Goal: Navigation & Orientation: Find specific page/section

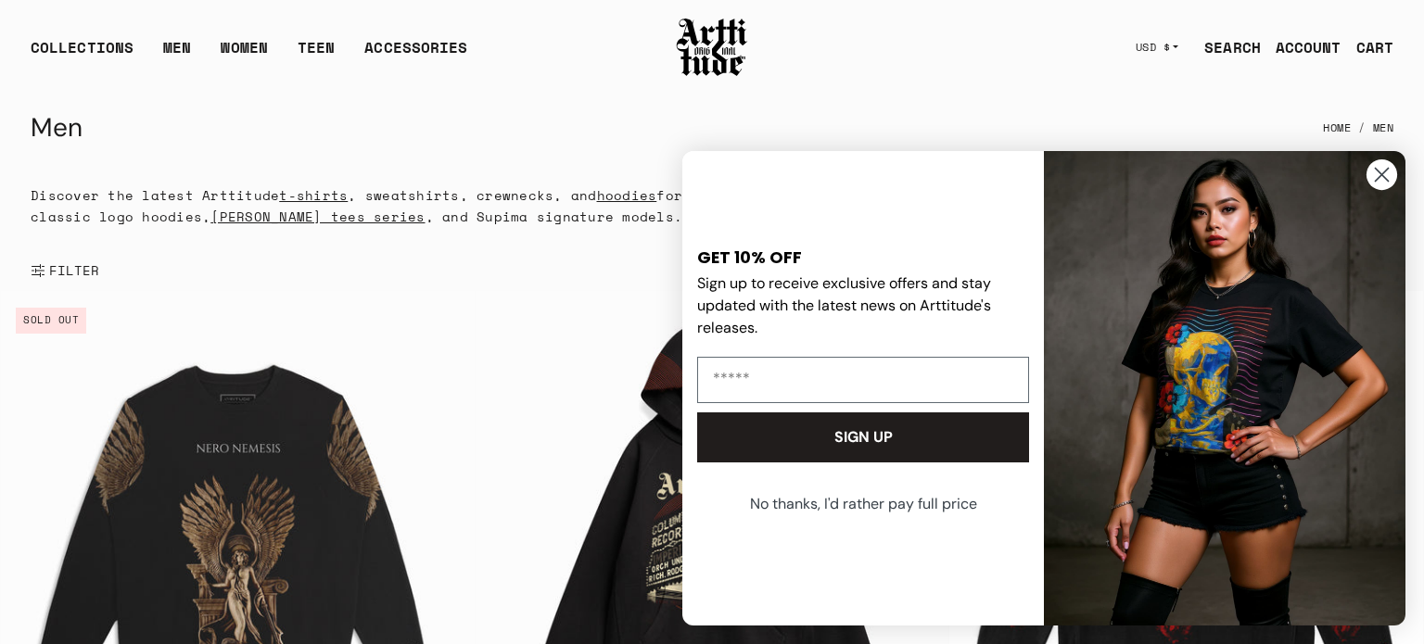
drag, startPoint x: 86, startPoint y: 126, endPoint x: 64, endPoint y: 118, distance: 23.8
click at [26, 109] on div "Men Home Men" at bounding box center [712, 128] width 1422 height 69
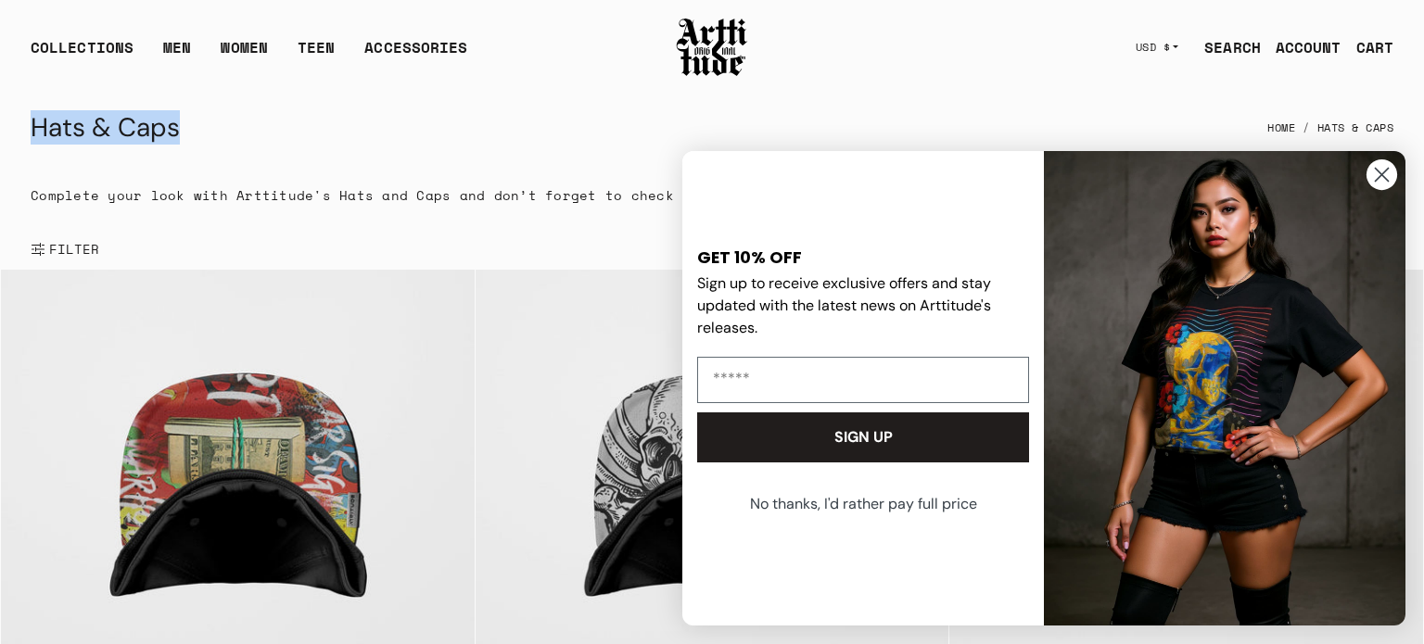
drag, startPoint x: 176, startPoint y: 129, endPoint x: 41, endPoint y: 130, distance: 135.4
click at [40, 130] on div "Hats & Caps Home Hats & Caps" at bounding box center [712, 128] width 1363 height 45
copy h1 "ats & Caps"
